Goal: Transaction & Acquisition: Purchase product/service

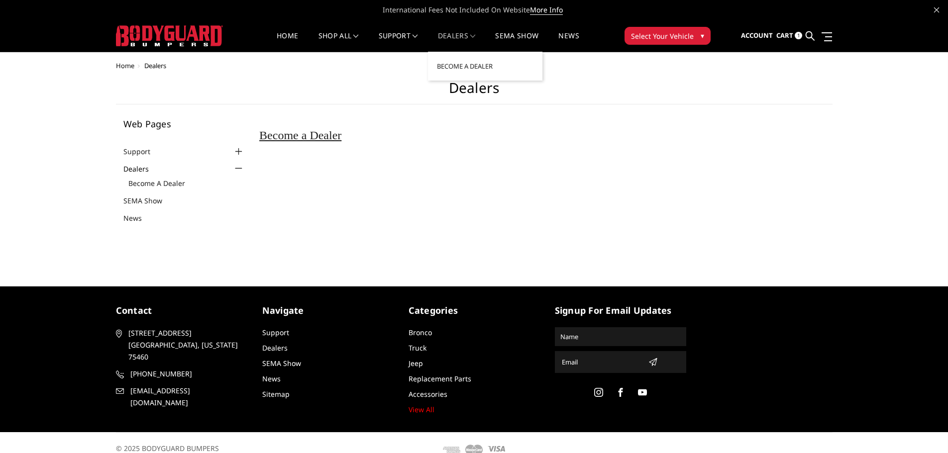
click at [459, 36] on link "Dealers" at bounding box center [457, 41] width 38 height 19
click at [287, 40] on link "Home" at bounding box center [287, 41] width 21 height 19
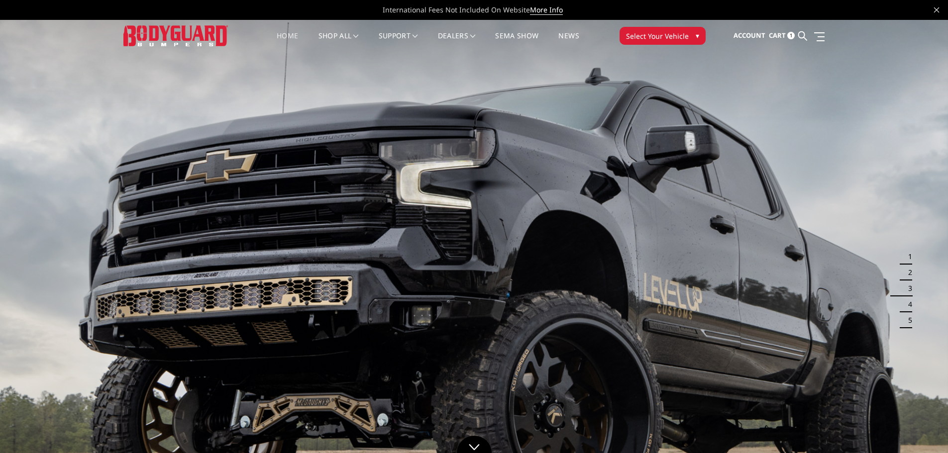
click at [281, 35] on link "Home" at bounding box center [287, 41] width 21 height 19
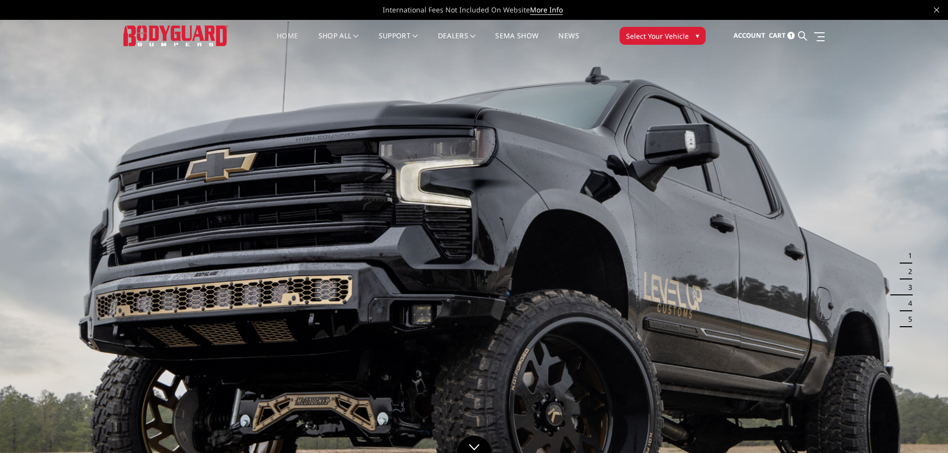
click at [646, 38] on span "Select Your Vehicle" at bounding box center [657, 36] width 63 height 10
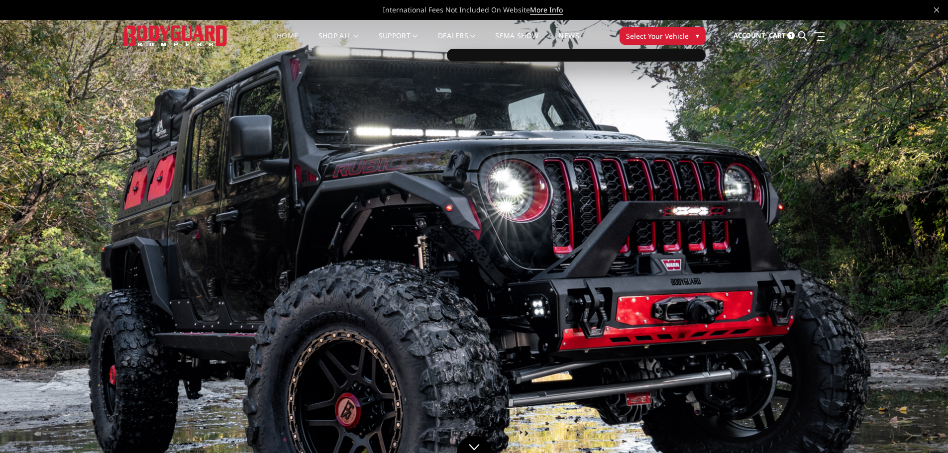
click at [652, 38] on span "Select Your Vehicle" at bounding box center [657, 36] width 63 height 10
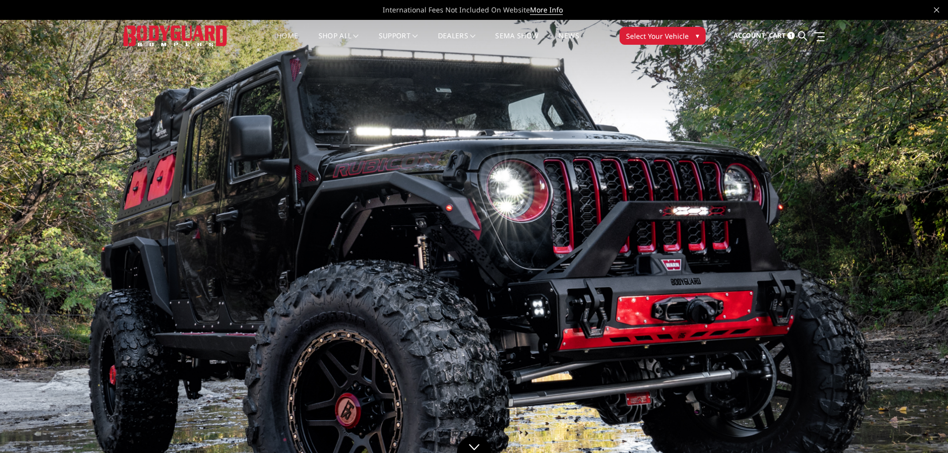
click at [652, 38] on span "Select Your Vehicle" at bounding box center [657, 36] width 63 height 10
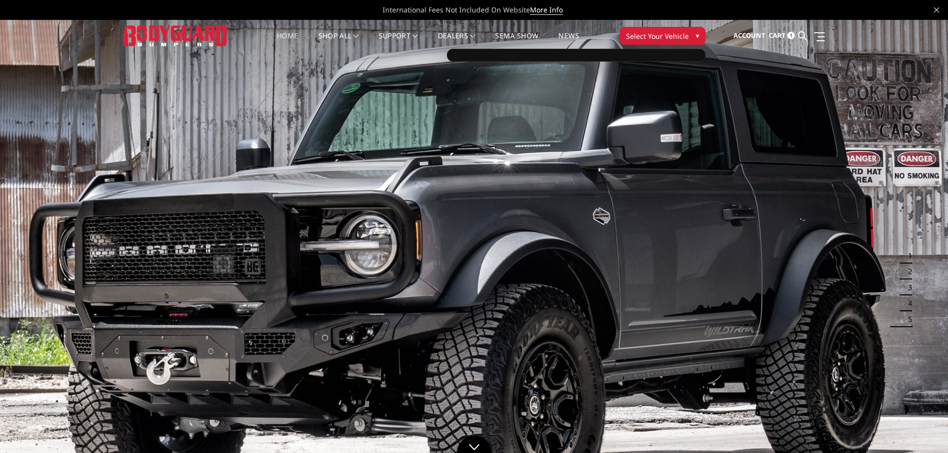
click at [189, 37] on img at bounding box center [175, 35] width 104 height 20
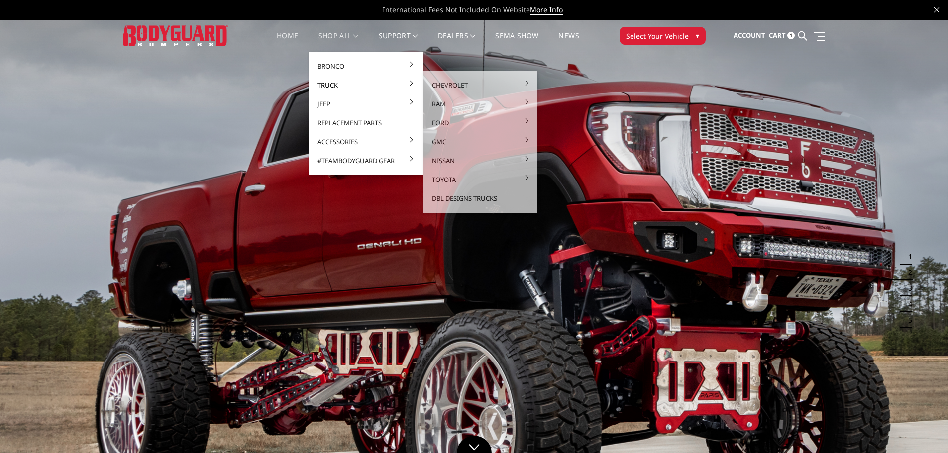
click at [335, 82] on link "Truck" at bounding box center [365, 85] width 106 height 19
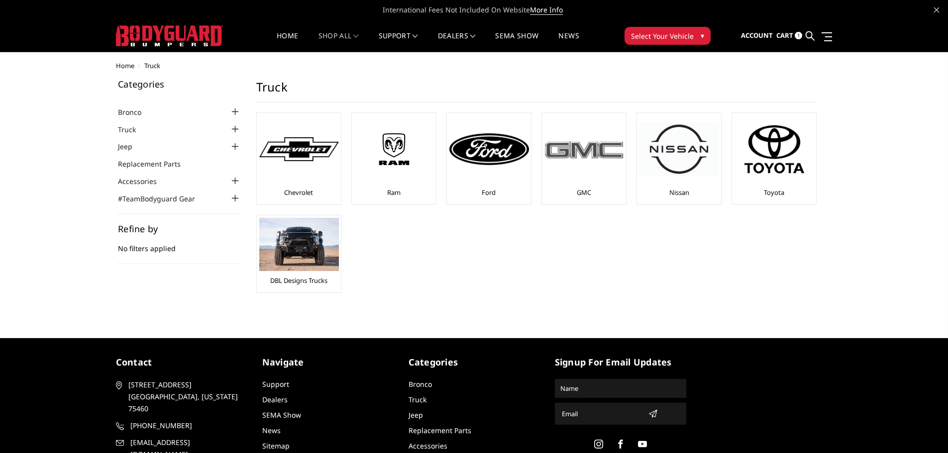
click at [605, 146] on img at bounding box center [584, 149] width 80 height 22
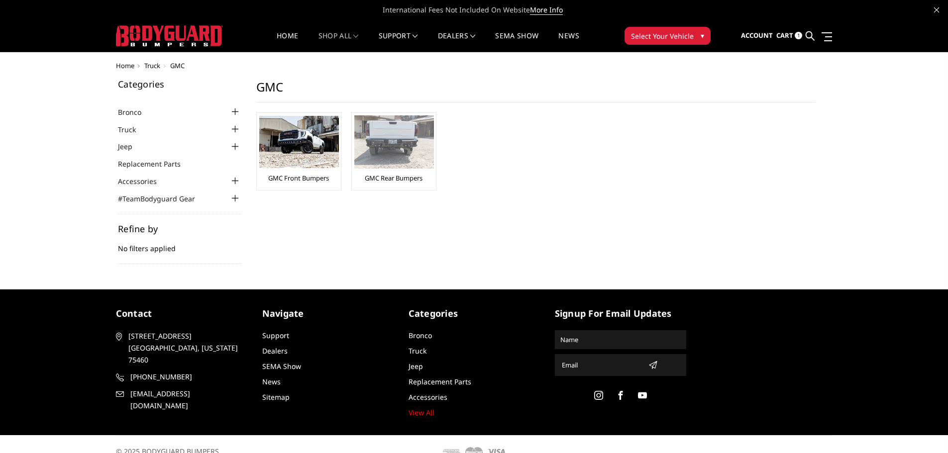
click at [407, 143] on img at bounding box center [394, 141] width 80 height 53
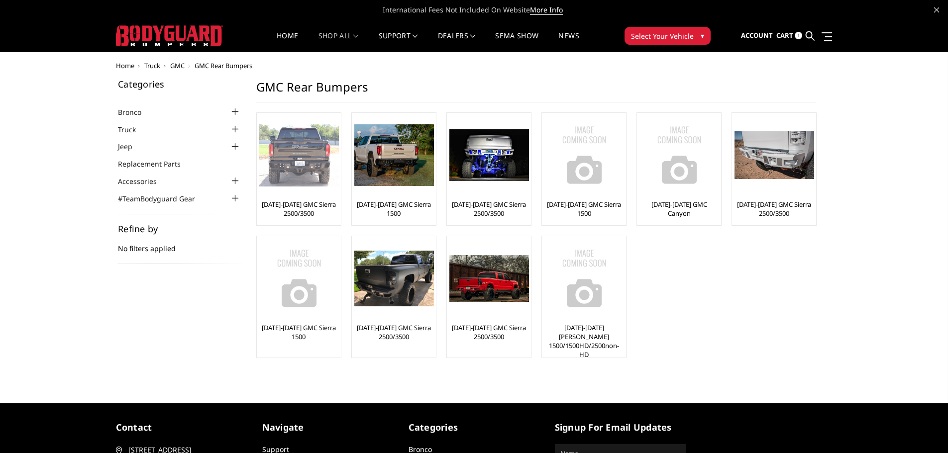
click at [295, 157] on img at bounding box center [299, 155] width 80 height 63
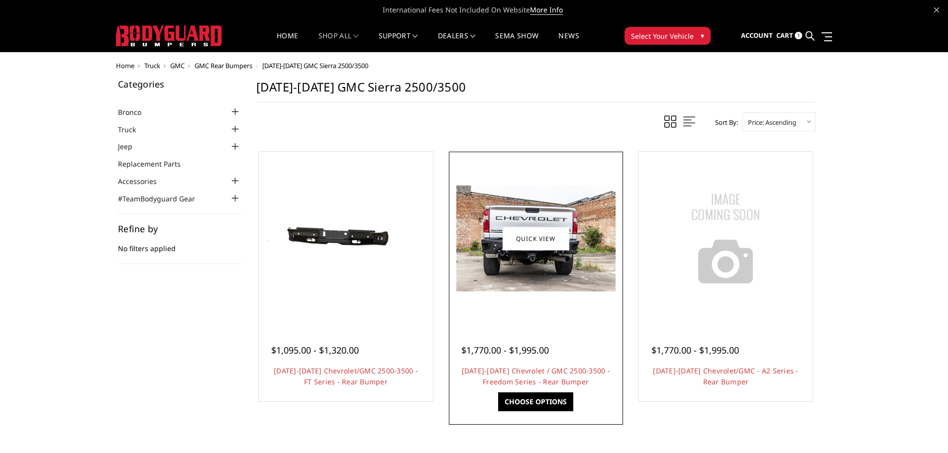
click at [533, 257] on img at bounding box center [535, 239] width 159 height 106
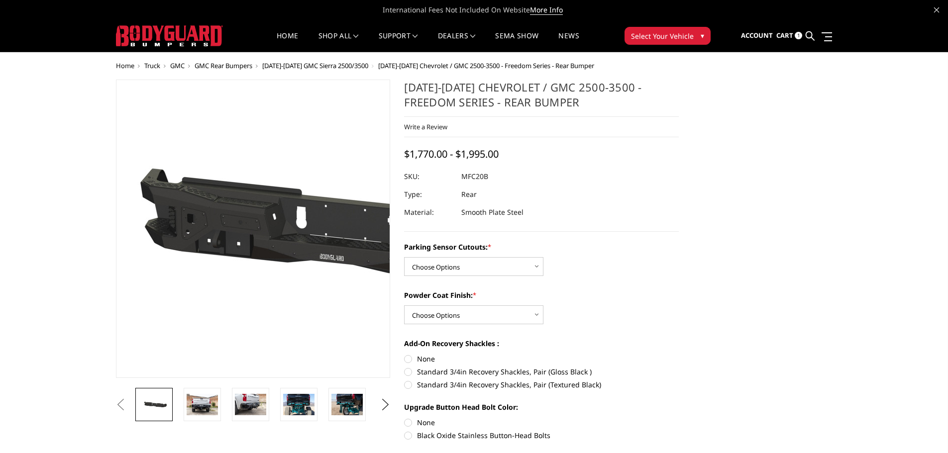
click at [188, 212] on img at bounding box center [339, 229] width 637 height 303
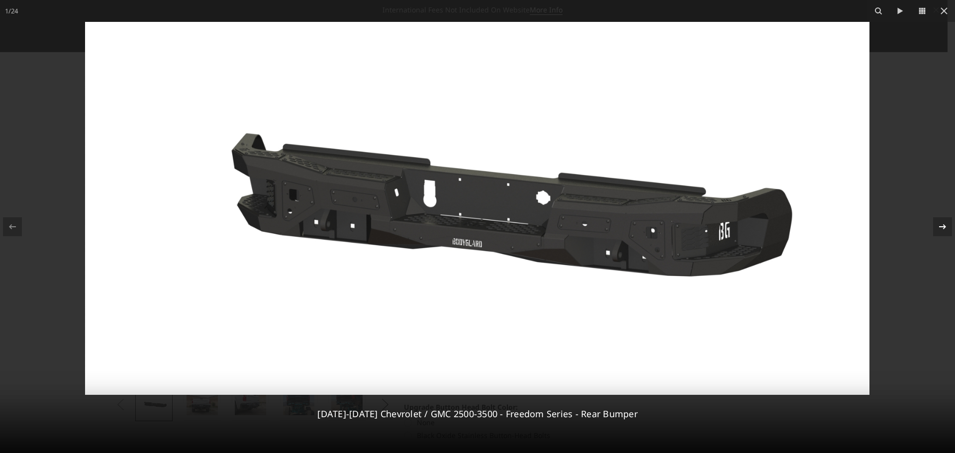
click at [946, 223] on icon at bounding box center [943, 227] width 12 height 12
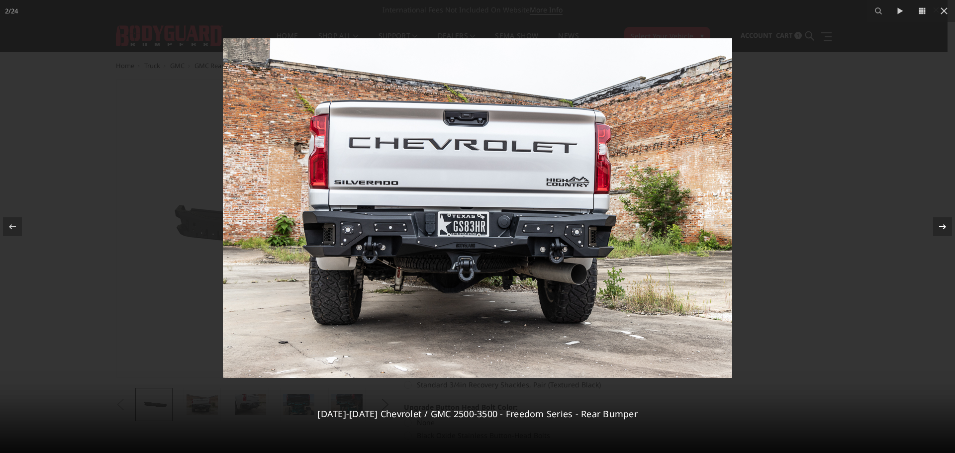
click at [947, 223] on icon at bounding box center [943, 227] width 12 height 12
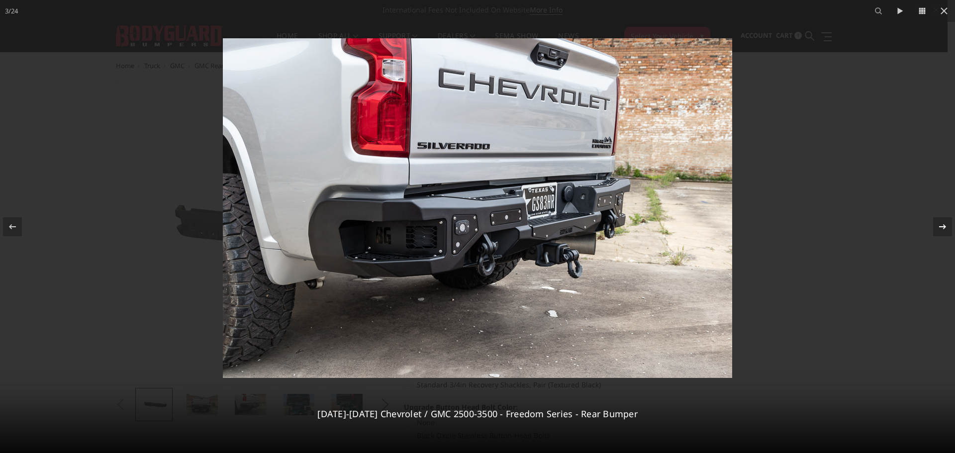
click at [947, 223] on icon at bounding box center [943, 227] width 12 height 12
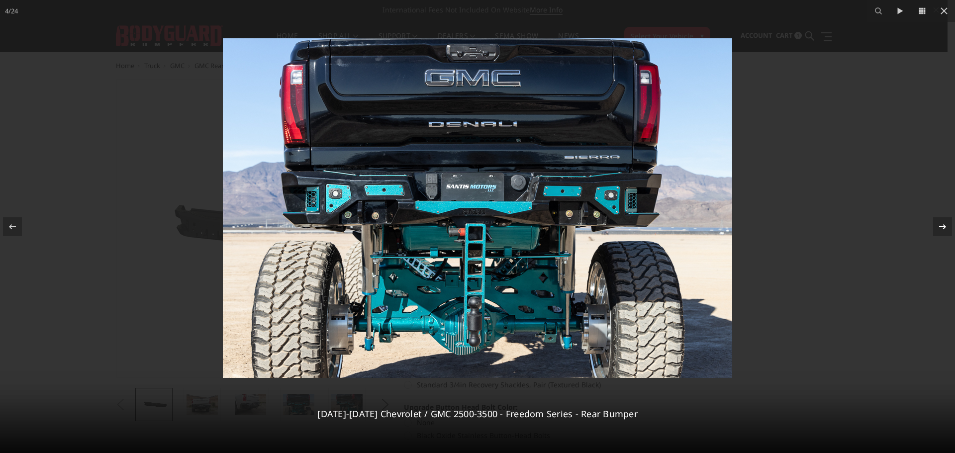
click at [947, 223] on icon at bounding box center [943, 227] width 12 height 12
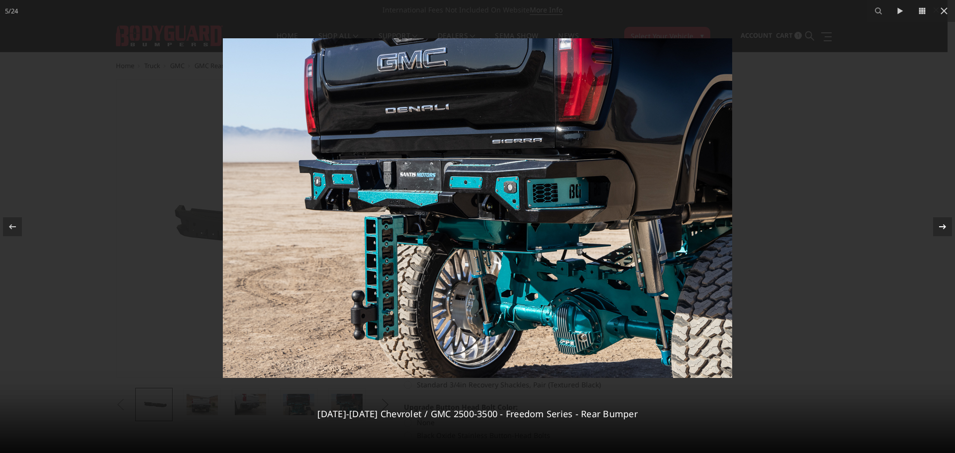
click at [947, 223] on icon at bounding box center [943, 227] width 12 height 12
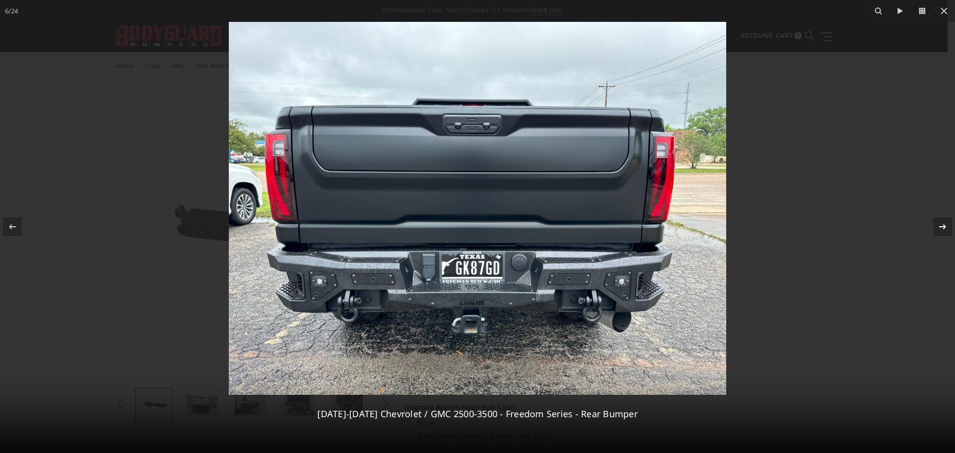
click at [947, 223] on icon at bounding box center [943, 227] width 12 height 12
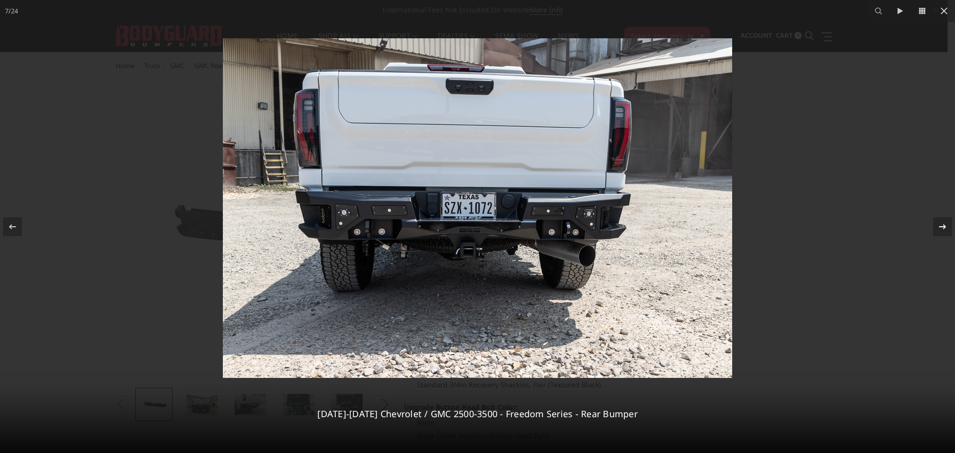
click at [947, 223] on icon at bounding box center [943, 227] width 12 height 12
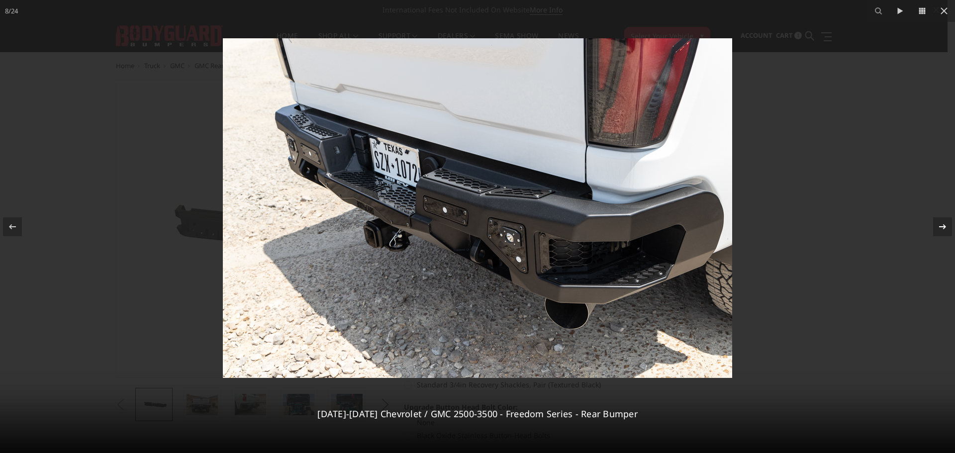
click at [947, 223] on icon at bounding box center [943, 227] width 12 height 12
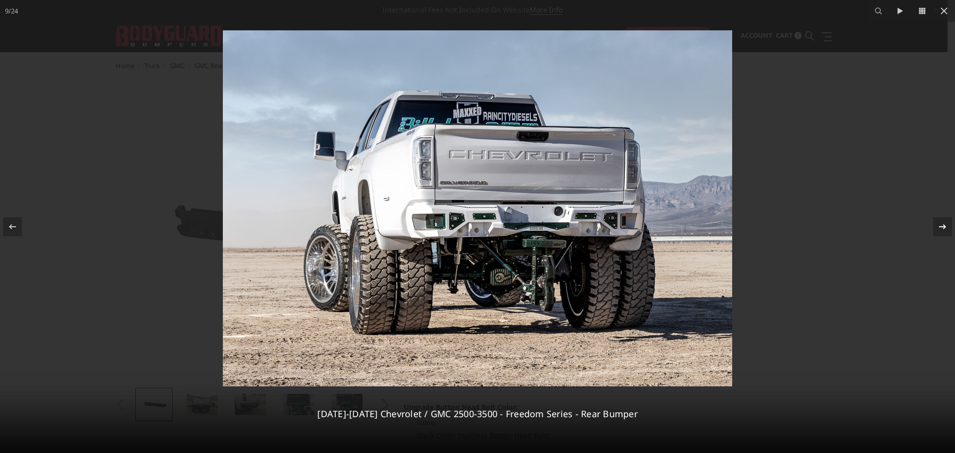
click at [943, 226] on icon at bounding box center [942, 226] width 7 height 5
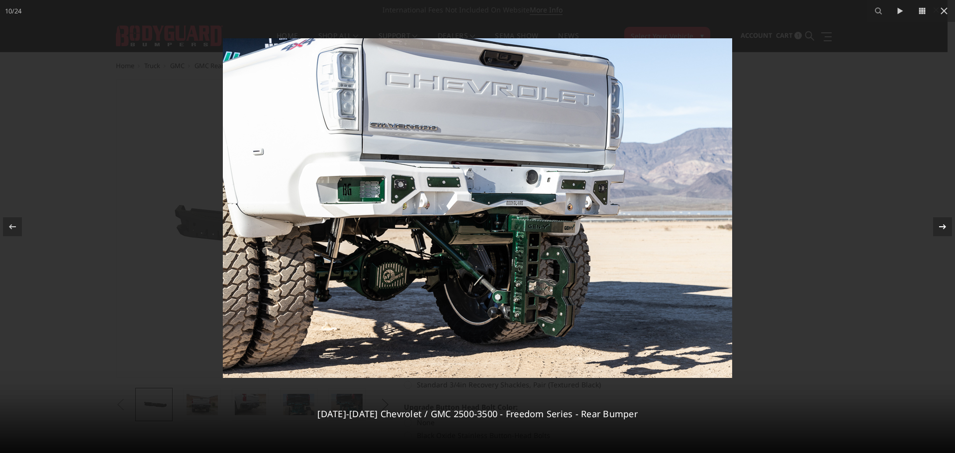
click at [943, 227] on icon at bounding box center [942, 226] width 7 height 5
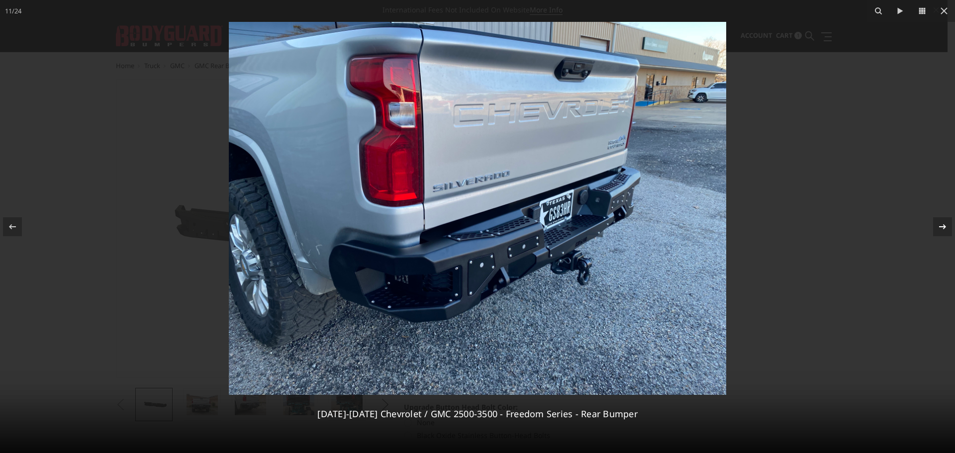
click at [943, 227] on div "11 / 24 2020-2025 Chevrolet / GMC 2500-3500 - Freedom Series - Rear Bumper" at bounding box center [477, 226] width 955 height 453
click at [939, 225] on icon at bounding box center [943, 227] width 12 height 12
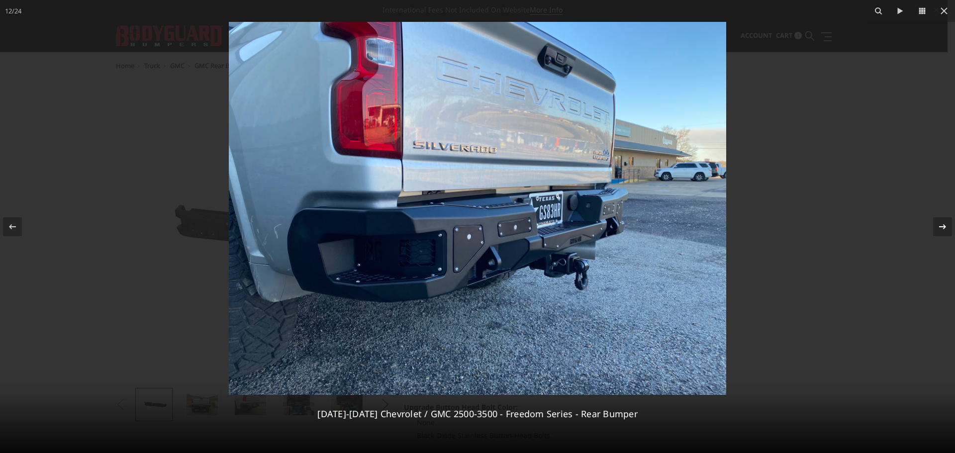
click at [939, 225] on icon at bounding box center [943, 227] width 12 height 12
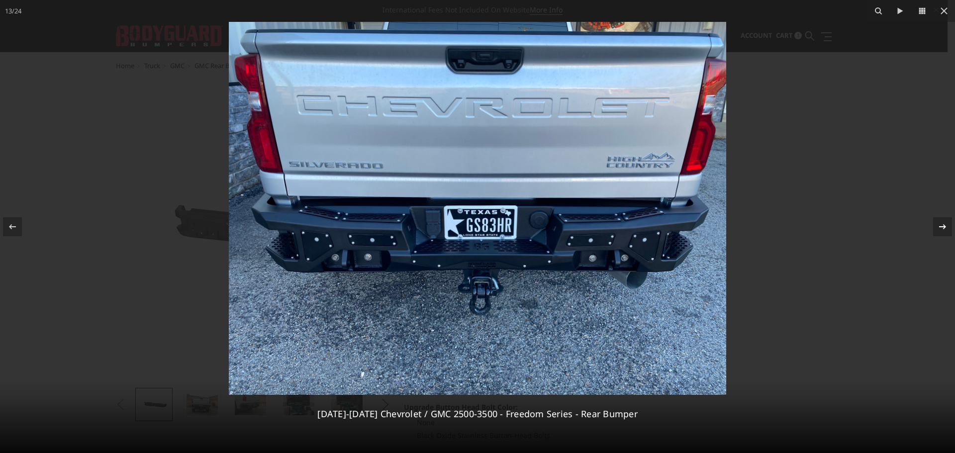
click at [938, 231] on icon at bounding box center [943, 227] width 12 height 12
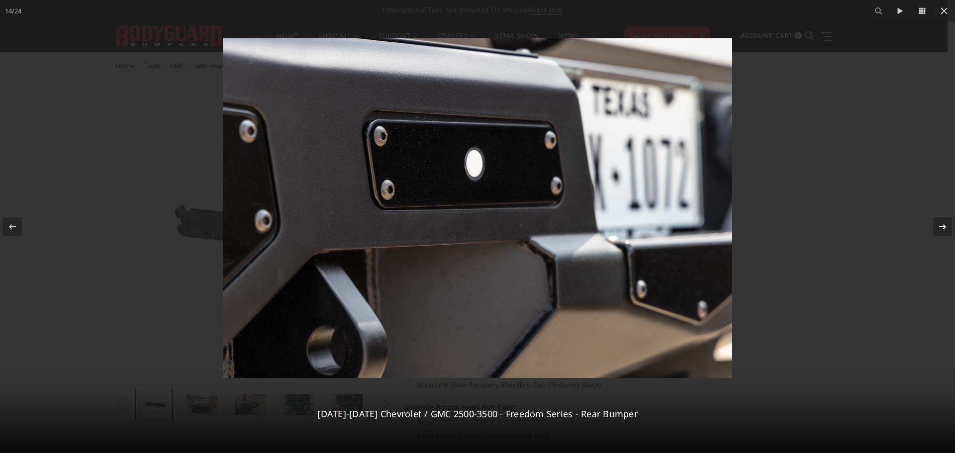
click at [937, 232] on icon at bounding box center [943, 227] width 12 height 12
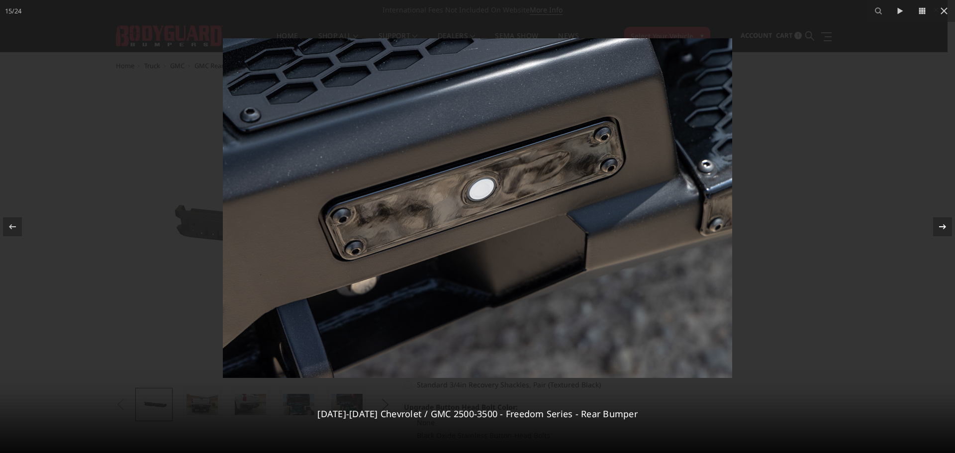
click at [937, 232] on icon at bounding box center [943, 227] width 12 height 12
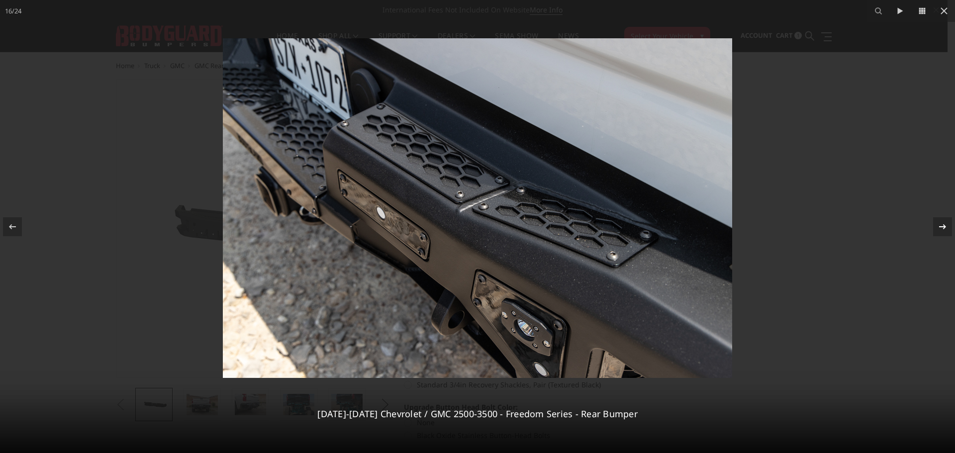
click at [937, 230] on icon at bounding box center [943, 227] width 12 height 12
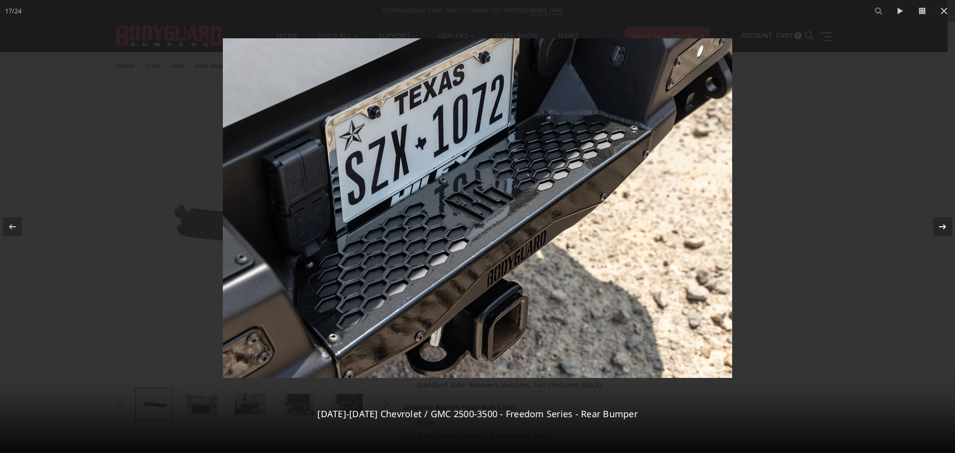
click at [937, 230] on icon at bounding box center [943, 227] width 12 height 12
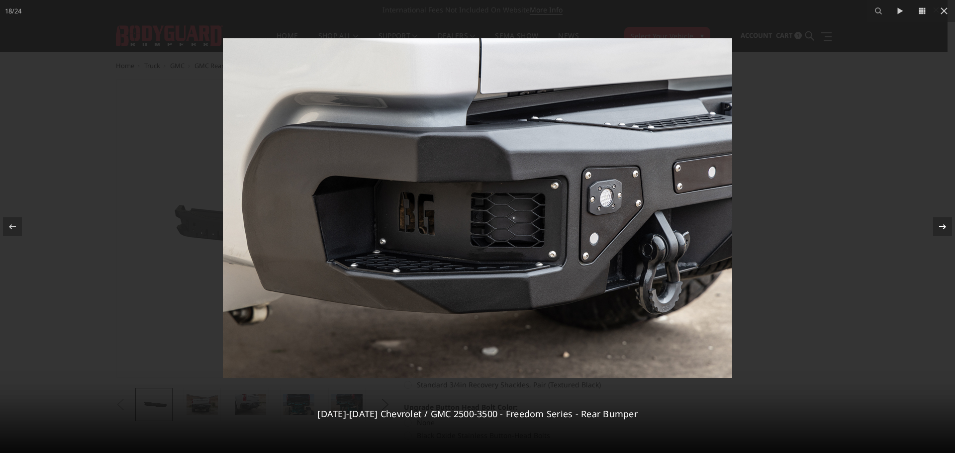
click at [937, 230] on icon at bounding box center [943, 227] width 12 height 12
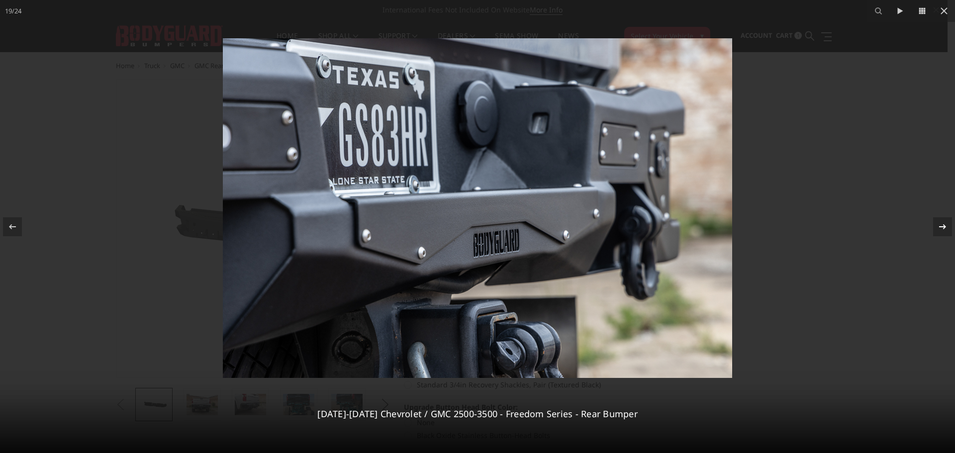
click at [937, 230] on icon at bounding box center [943, 227] width 12 height 12
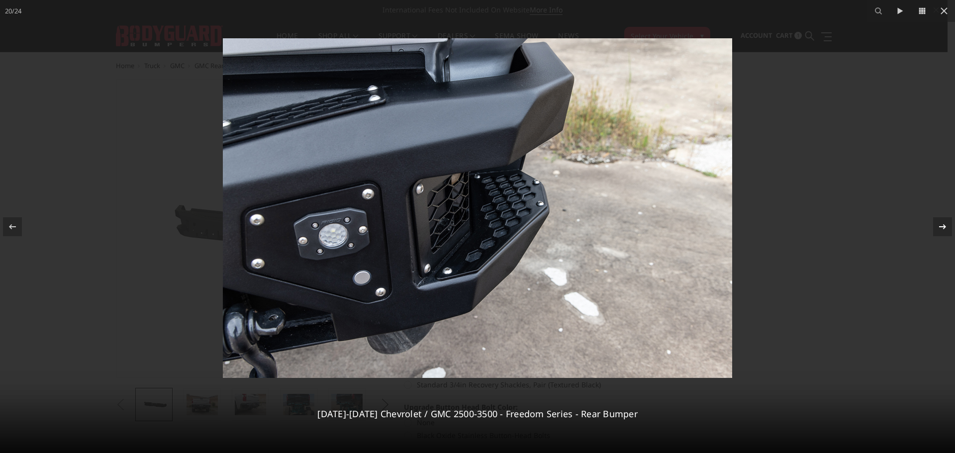
click at [937, 230] on icon at bounding box center [943, 227] width 12 height 12
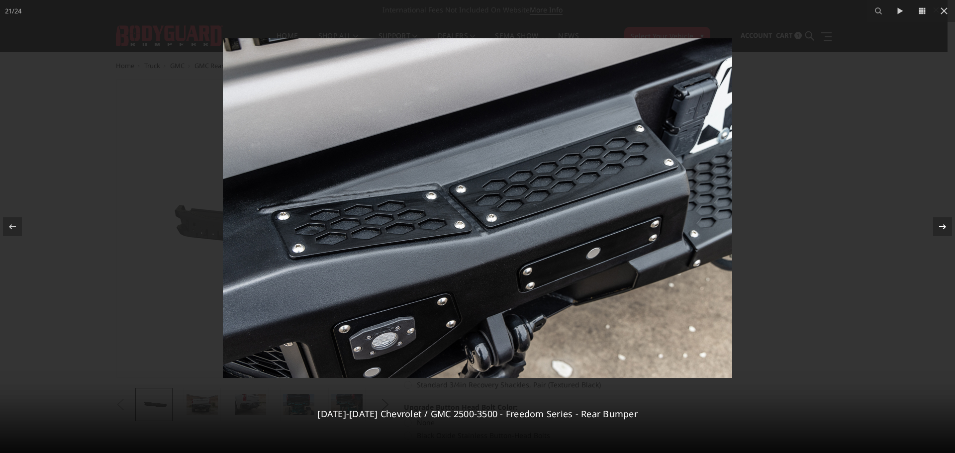
click at [937, 230] on icon at bounding box center [943, 227] width 12 height 12
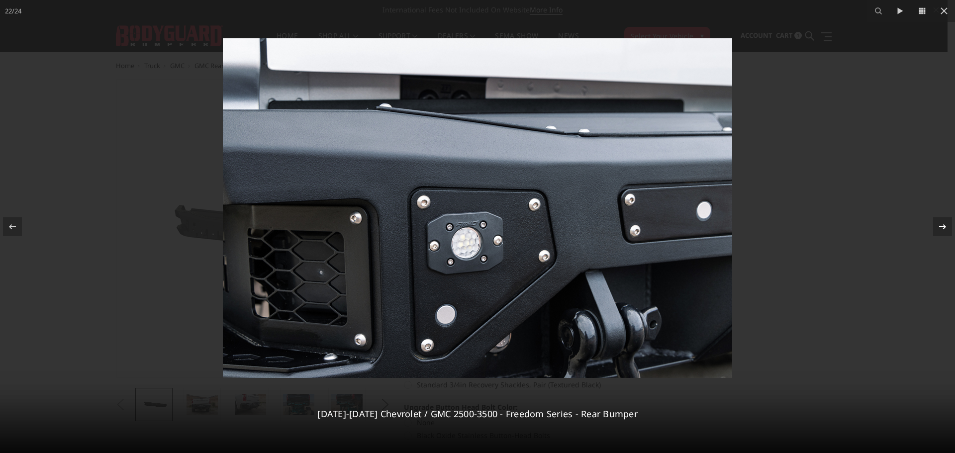
click at [937, 230] on icon at bounding box center [943, 227] width 12 height 12
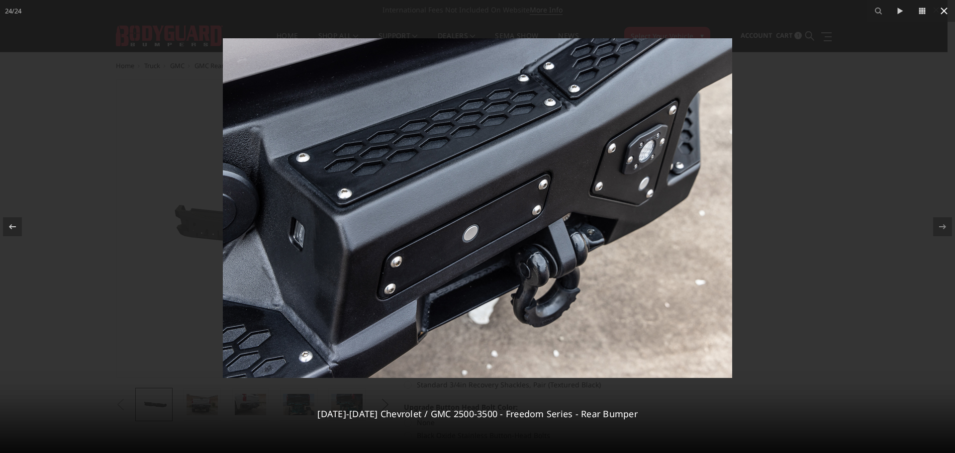
click at [944, 14] on icon at bounding box center [944, 11] width 12 height 12
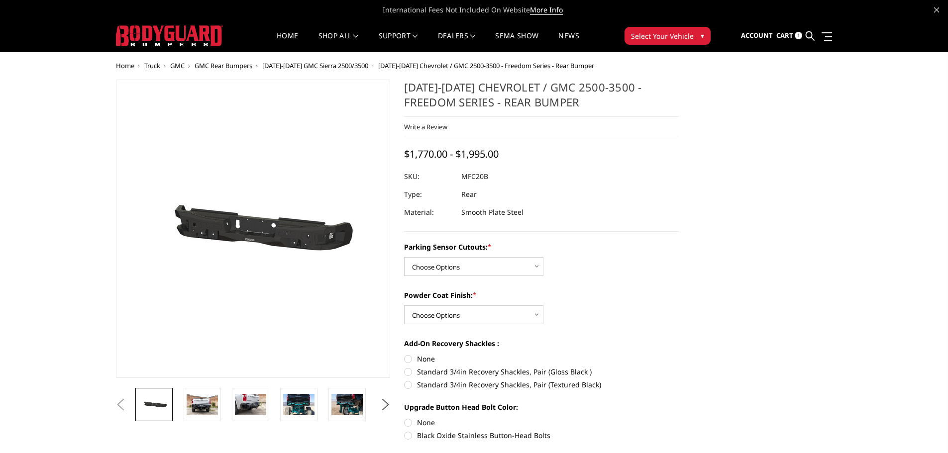
scroll to position [0, 919]
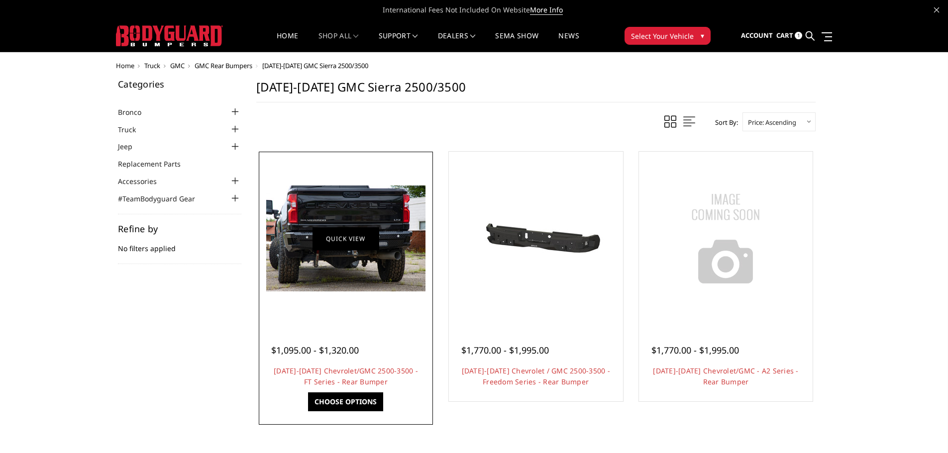
click at [346, 227] on link "Quick view" at bounding box center [345, 238] width 67 height 23
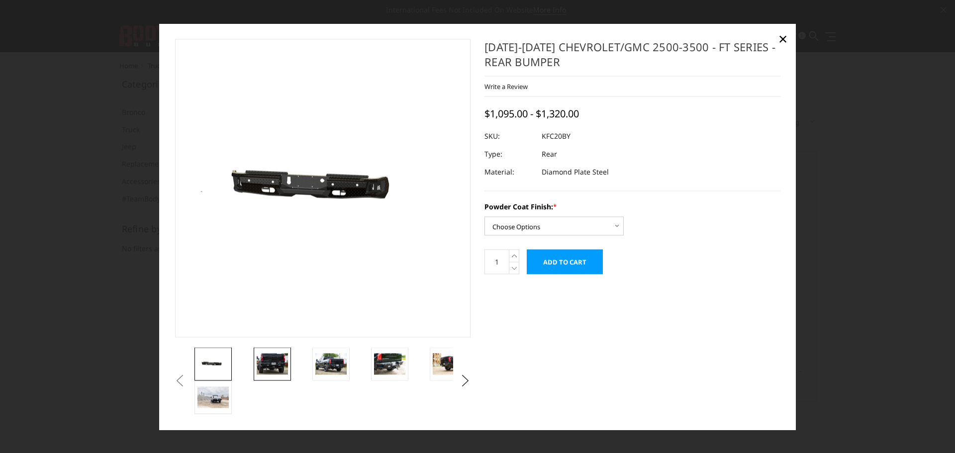
click at [270, 357] on img at bounding box center [272, 364] width 31 height 21
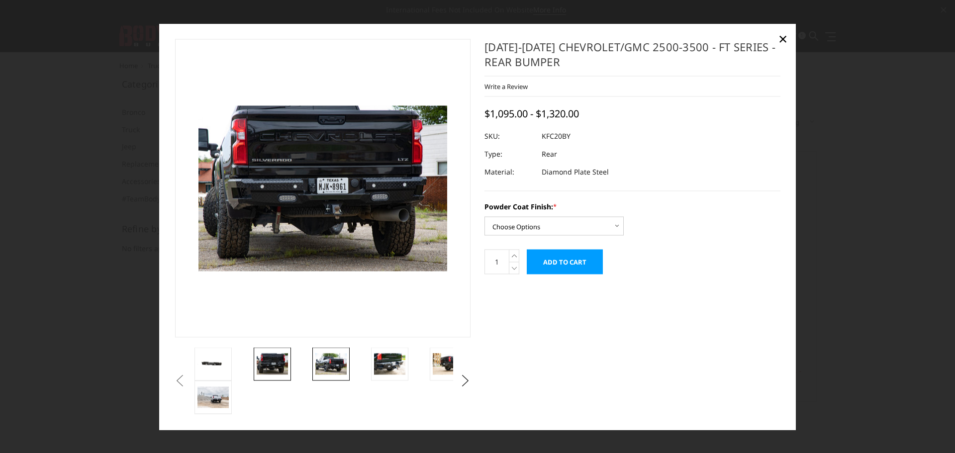
click at [332, 367] on img at bounding box center [330, 364] width 31 height 21
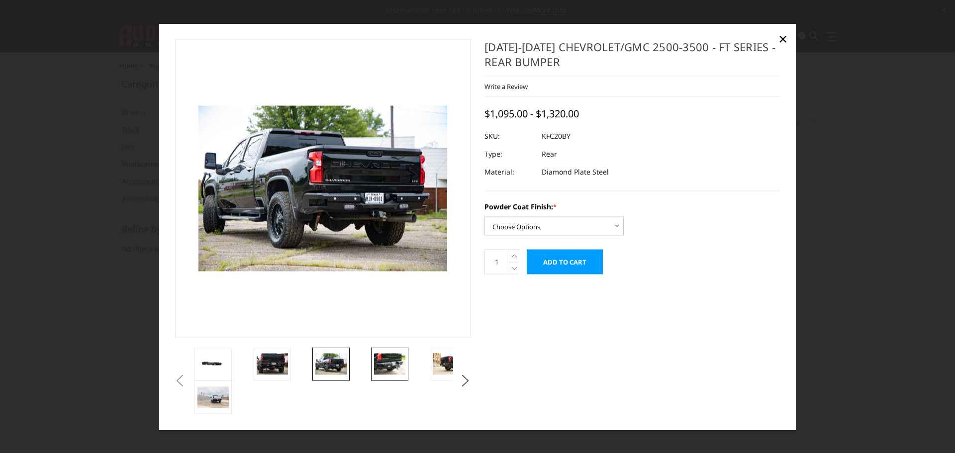
click at [380, 357] on img at bounding box center [389, 364] width 31 height 21
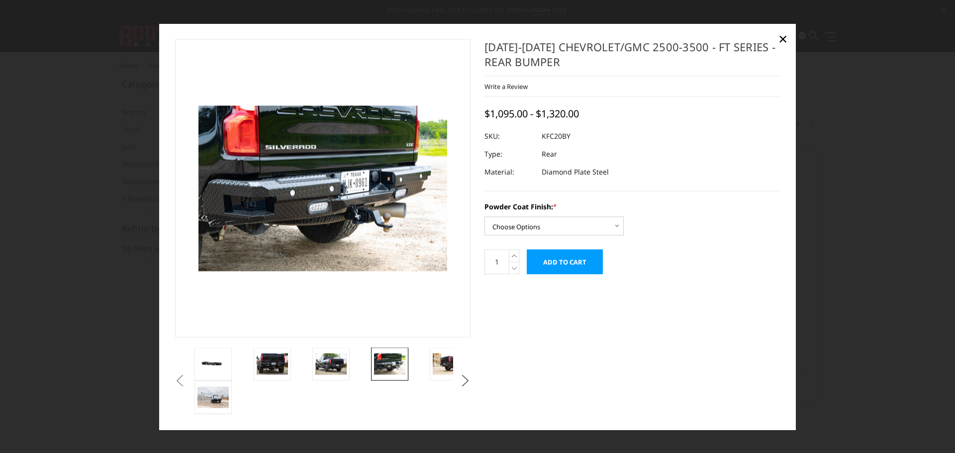
click at [461, 378] on button "Next" at bounding box center [465, 381] width 15 height 15
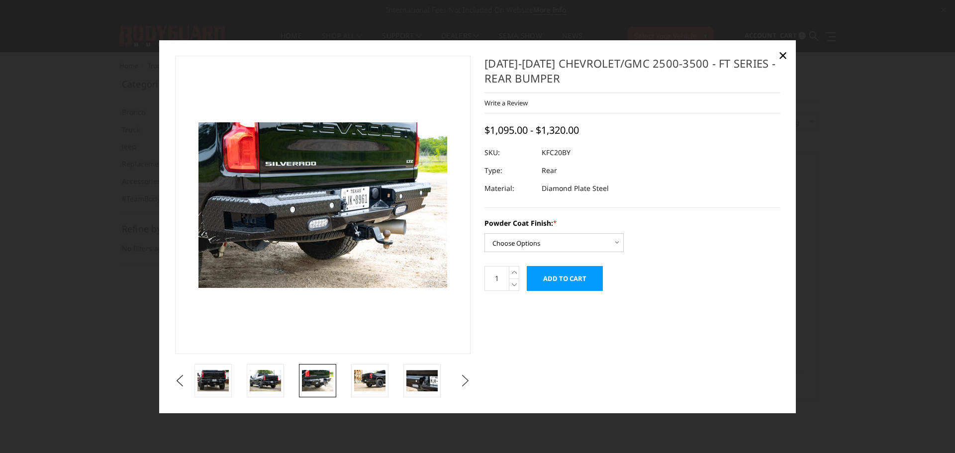
click at [461, 378] on button "Next" at bounding box center [465, 381] width 15 height 15
click at [467, 377] on button "Next" at bounding box center [465, 381] width 15 height 15
click at [419, 384] on img at bounding box center [422, 380] width 31 height 21
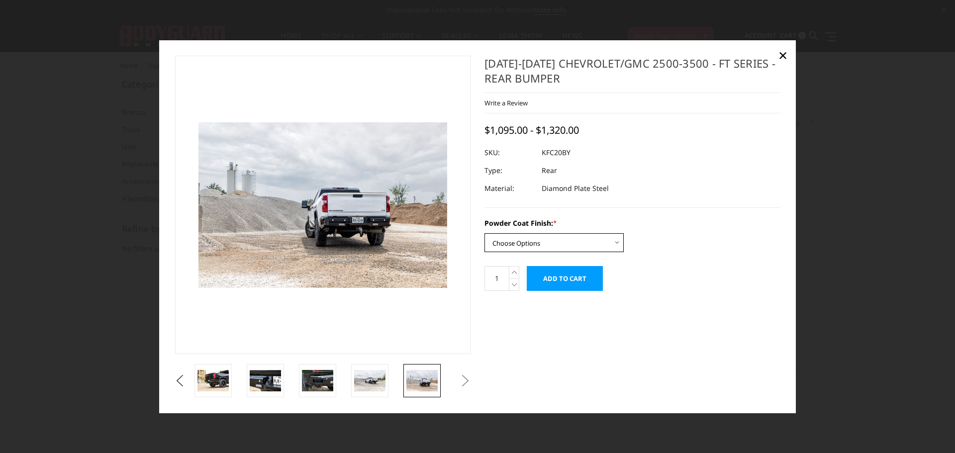
click at [571, 243] on select "Choose Options Bare Metal Gloss Black Powder Coat Textured Black Powder Coat" at bounding box center [554, 242] width 139 height 19
select select "3418"
click at [485, 233] on select "Choose Options Bare Metal Gloss Black Powder Coat Textured Black Powder Coat" at bounding box center [554, 242] width 139 height 19
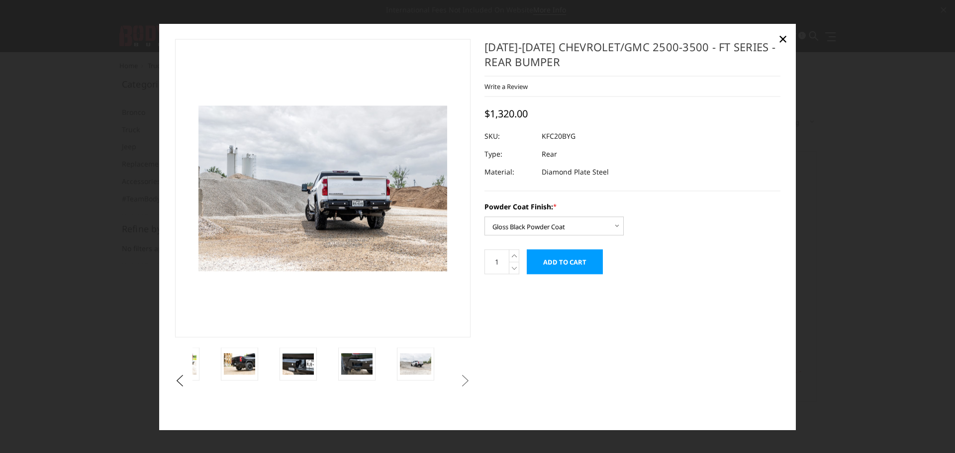
click at [559, 267] on input "Add to Cart" at bounding box center [565, 261] width 76 height 25
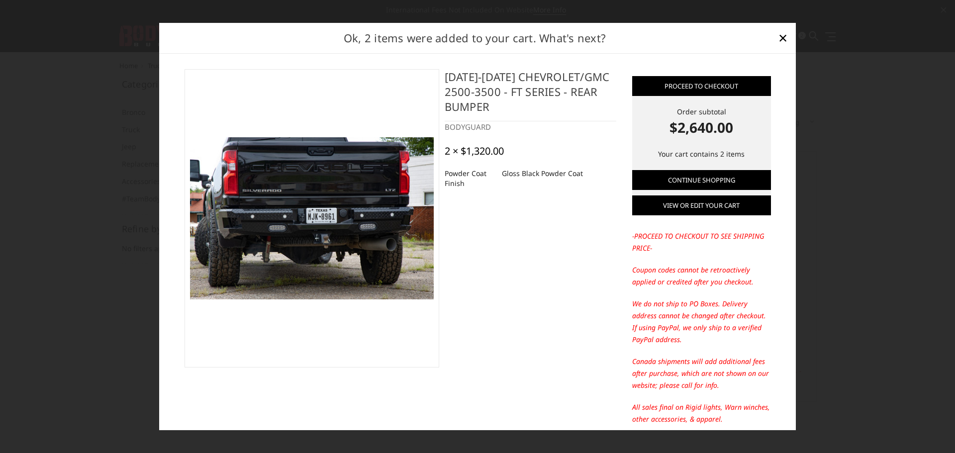
click at [683, 208] on link "View or edit your cart" at bounding box center [701, 206] width 139 height 20
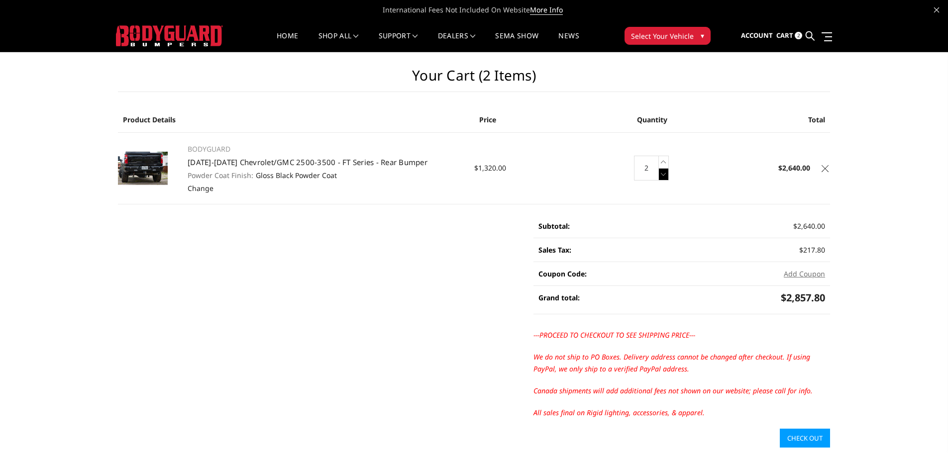
click at [662, 176] on icon at bounding box center [664, 174] width 10 height 12
click at [800, 437] on link "Check out" at bounding box center [805, 438] width 50 height 19
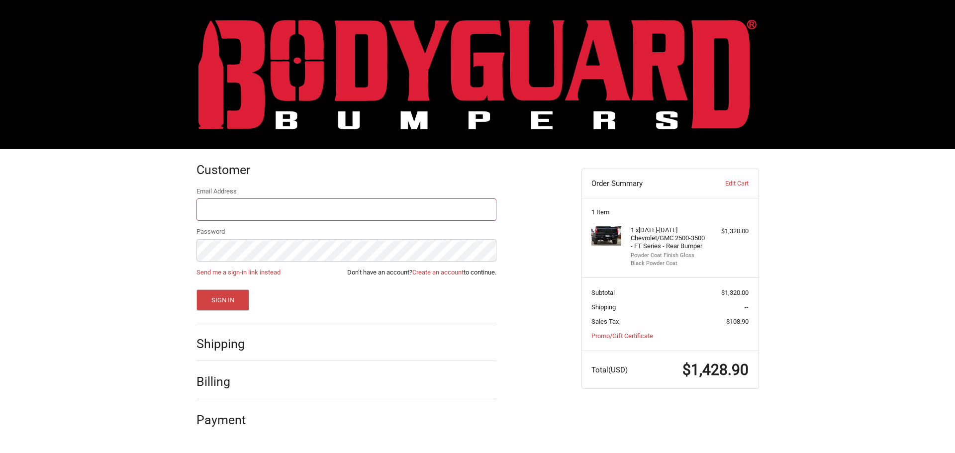
type input "[EMAIL_ADDRESS][DOMAIN_NAME]"
click at [414, 370] on div "Billing" at bounding box center [347, 382] width 300 height 34
click at [219, 294] on button "Sign In" at bounding box center [223, 300] width 53 height 21
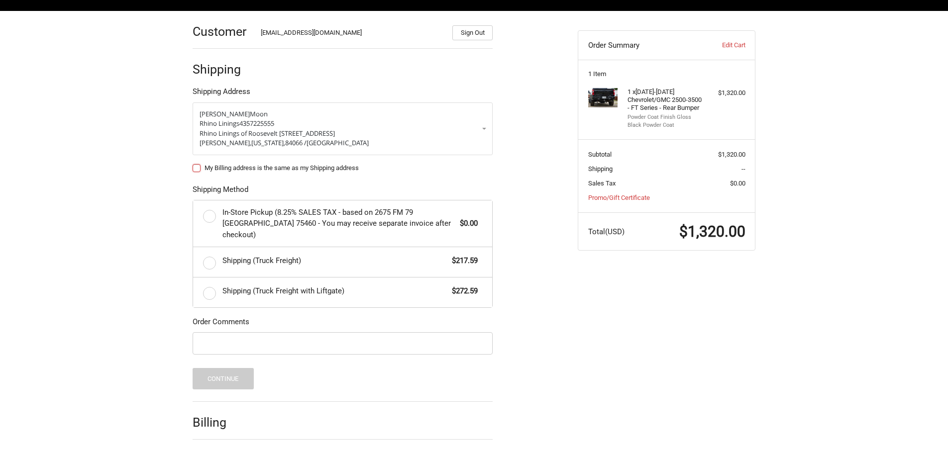
scroll to position [161, 0]
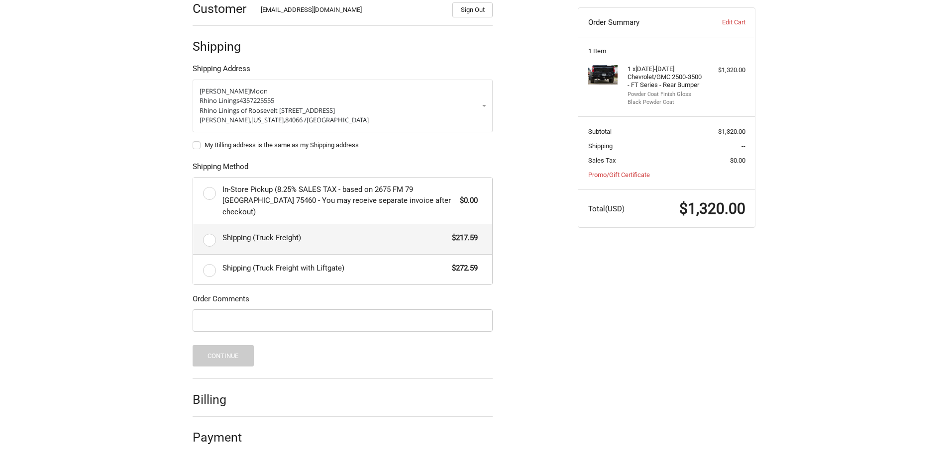
click at [208, 226] on label "Shipping (Truck Freight) $217.59" at bounding box center [342, 239] width 299 height 30
click at [194, 225] on input "Shipping (Truck Freight) $217.59" at bounding box center [193, 224] width 0 height 0
radio input "true"
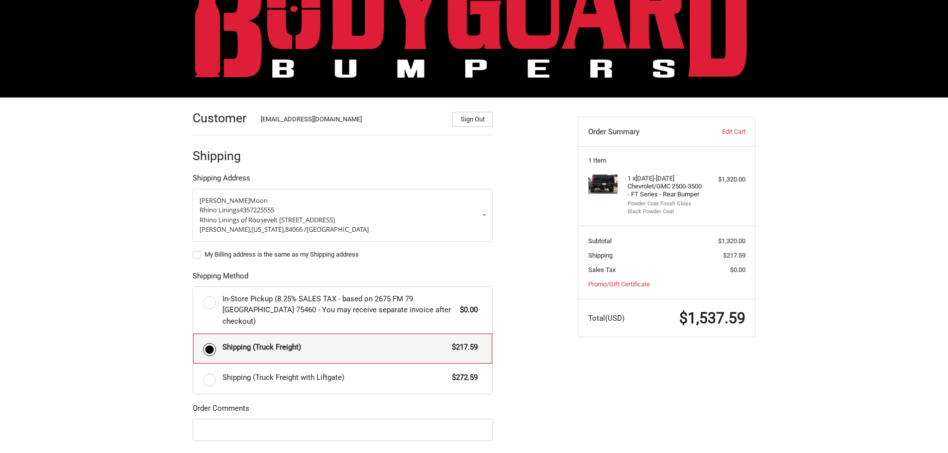
scroll to position [12, 0]
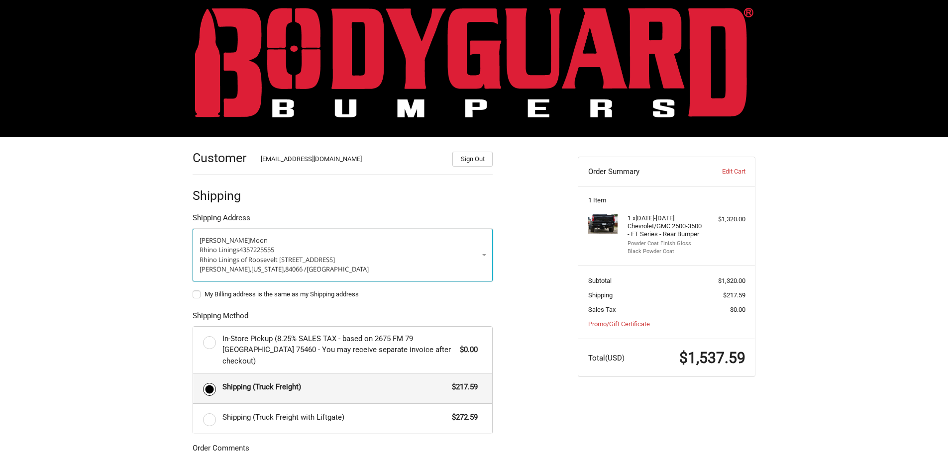
click at [488, 255] on link "[PERSON_NAME] Rhino Linings 4357225555 Rhino Linings of Roosevelt [STREET_ADDRE…" at bounding box center [343, 255] width 300 height 53
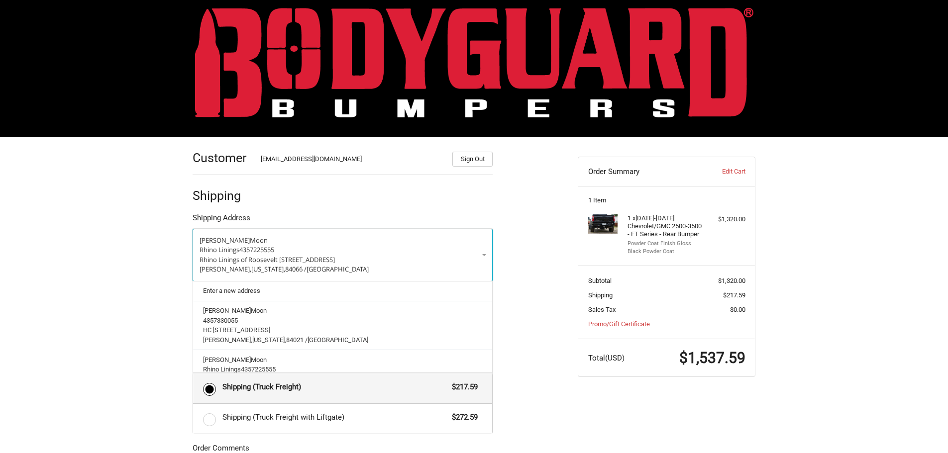
click at [488, 255] on link "[PERSON_NAME] Rhino Linings 4357225555 Rhino Linings of Roosevelt [STREET_ADDRE…" at bounding box center [343, 255] width 300 height 53
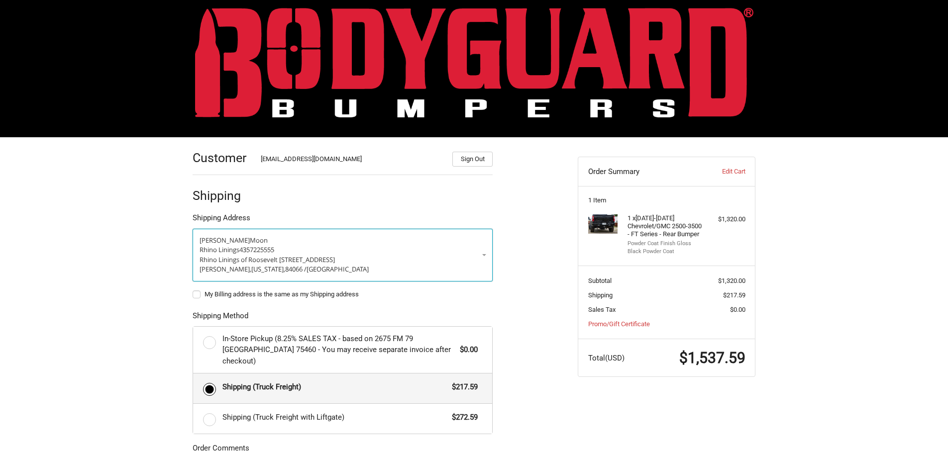
click at [488, 255] on link "[PERSON_NAME] Rhino Linings 4357225555 Rhino Linings of Roosevelt [STREET_ADDRE…" at bounding box center [343, 255] width 300 height 53
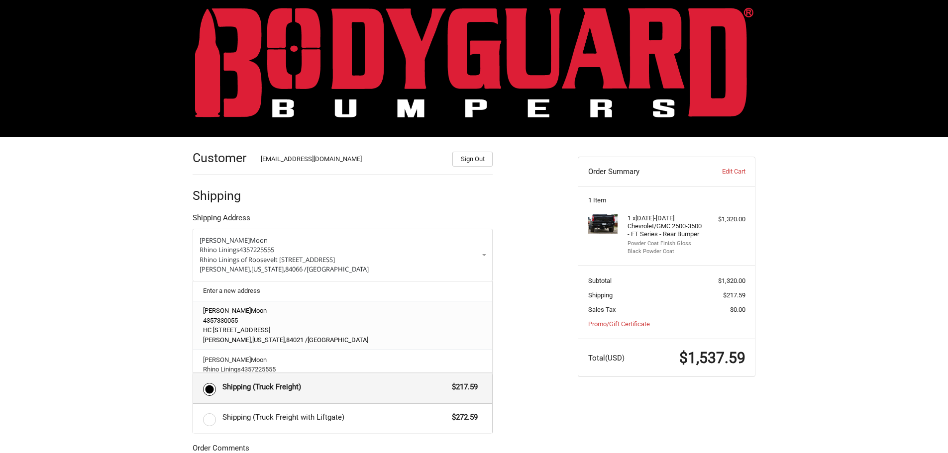
click at [270, 331] on span "HC [STREET_ADDRESS]" at bounding box center [236, 329] width 67 height 7
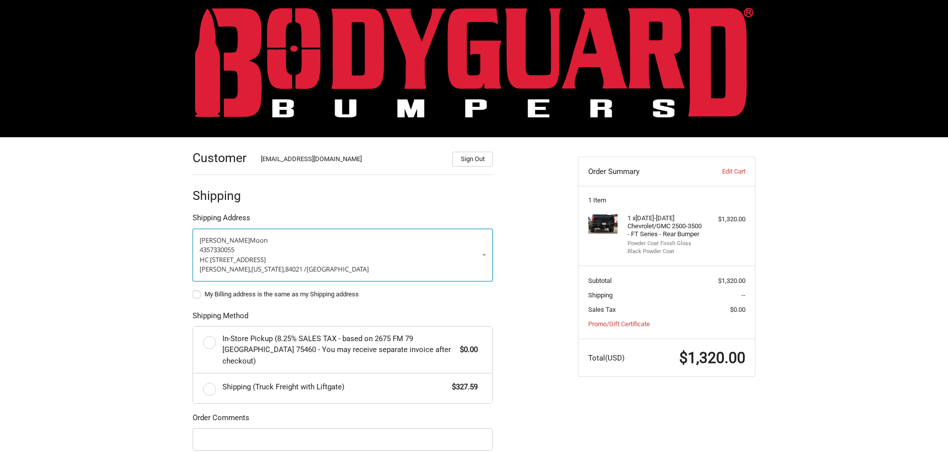
click at [484, 255] on link "[PERSON_NAME] 4357330055 HC 64 [GEOGRAPHIC_DATA], [US_STATE], 84021 / [GEOGRAPH…" at bounding box center [343, 255] width 300 height 53
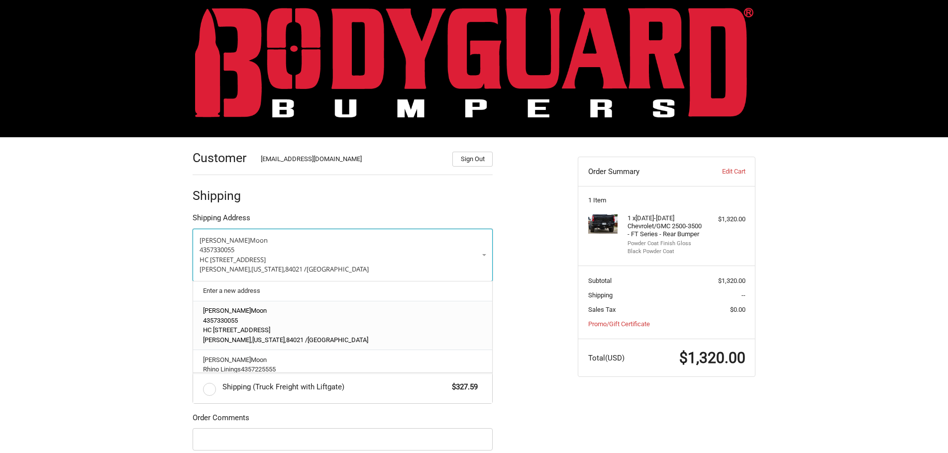
scroll to position [34, 0]
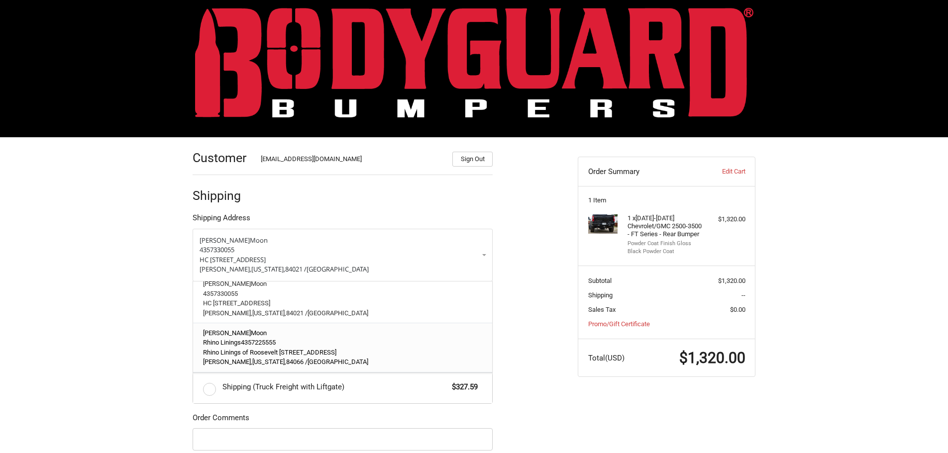
click at [262, 339] on span "4357225555" at bounding box center [258, 342] width 35 height 7
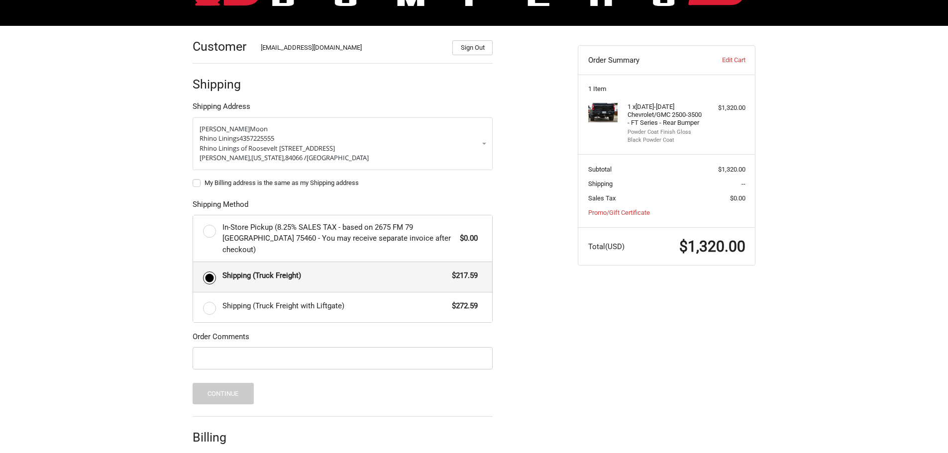
scroll to position [161, 0]
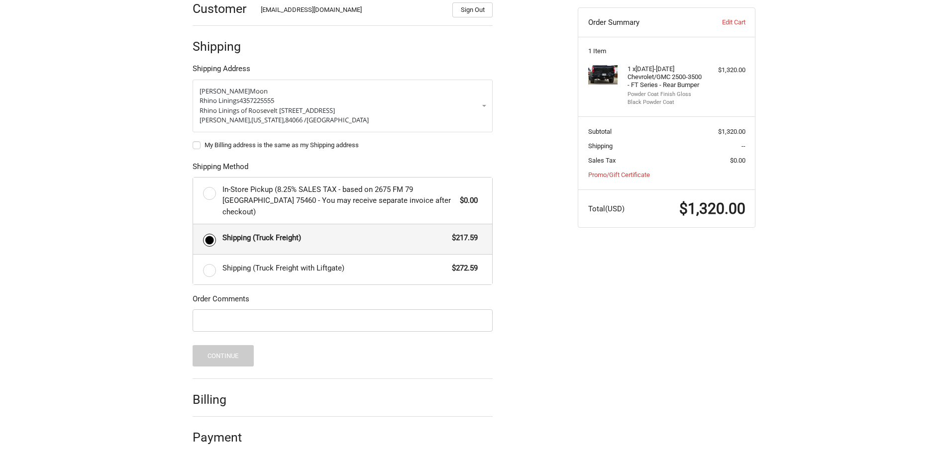
click at [214, 392] on h2 "Billing" at bounding box center [222, 399] width 58 height 15
click at [237, 430] on h2 "Payment" at bounding box center [222, 437] width 58 height 15
click at [243, 309] on input "Order Comments" at bounding box center [343, 320] width 300 height 22
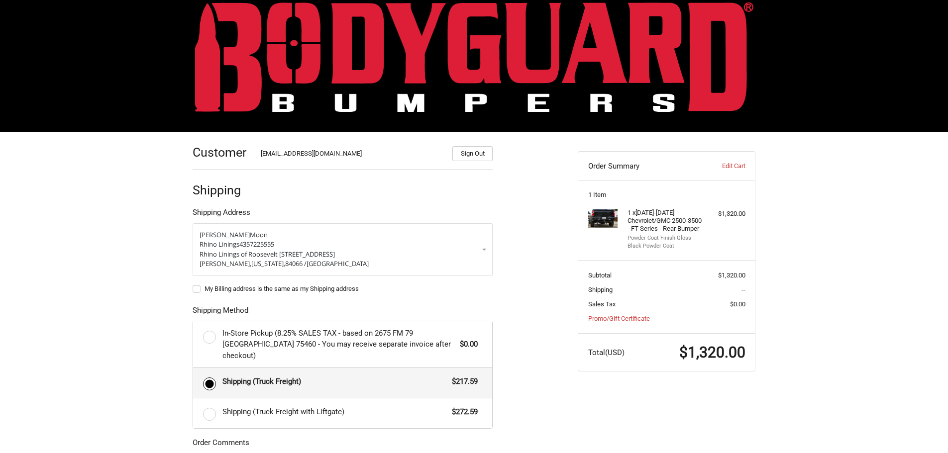
scroll to position [0, 0]
